Goal: Register for event/course

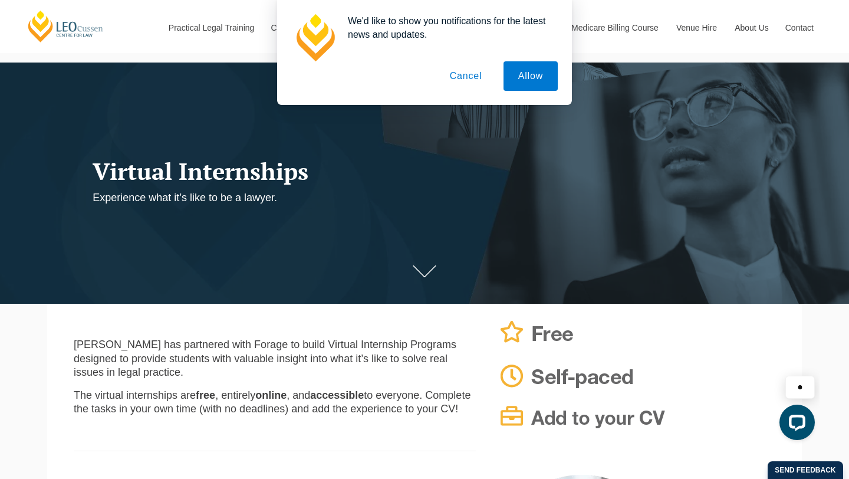
click at [472, 75] on button "Cancel" at bounding box center [466, 75] width 62 height 29
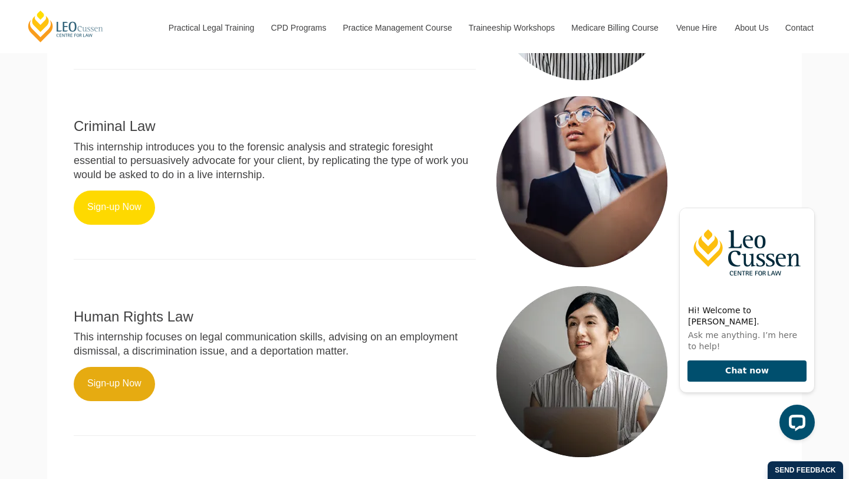
scroll to position [612, 0]
click at [136, 194] on link "Sign-up Now" at bounding box center [114, 207] width 81 height 34
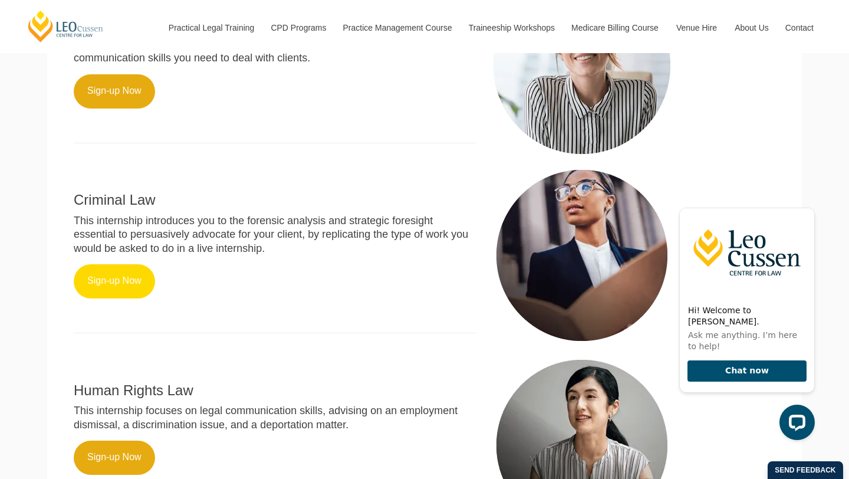
scroll to position [539, 0]
